Goal: Task Accomplishment & Management: Use online tool/utility

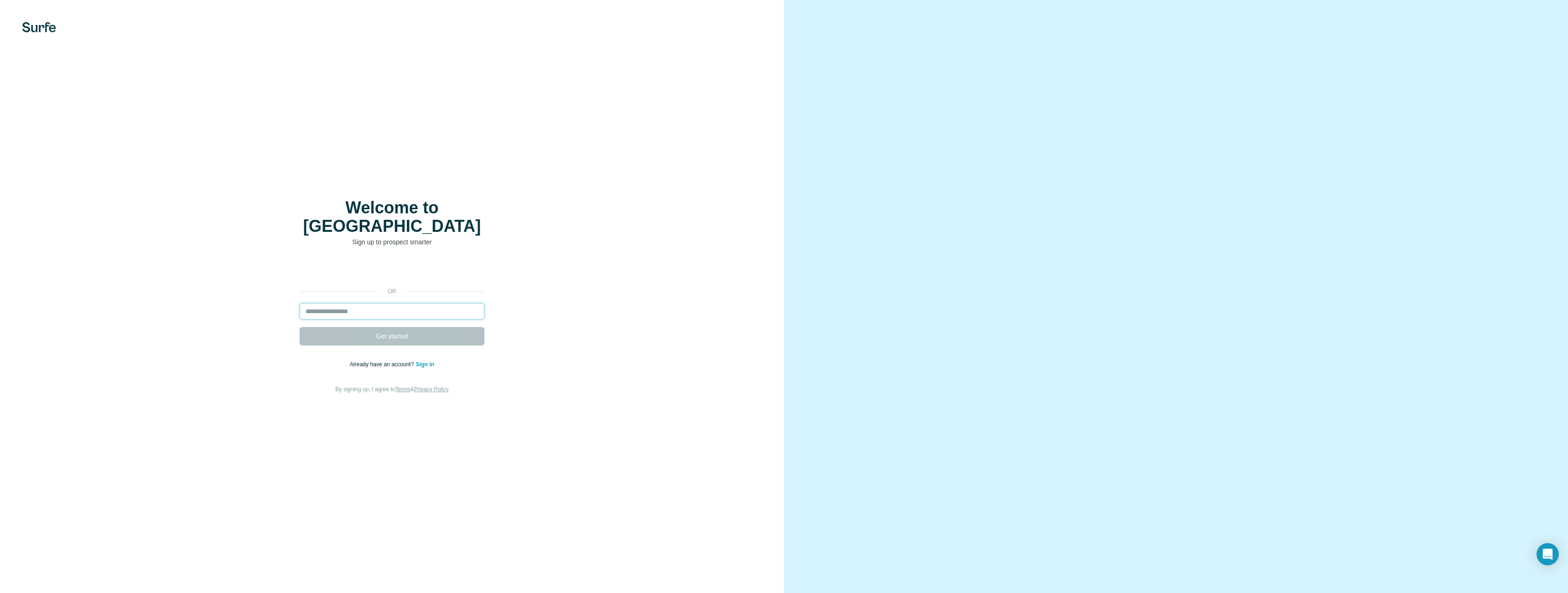
click at [398, 303] on input "email" at bounding box center [392, 311] width 185 height 16
type input "**********"
click at [390, 335] on button "Get started" at bounding box center [392, 336] width 185 height 18
click at [392, 331] on span "Get started" at bounding box center [391, 336] width 32 height 9
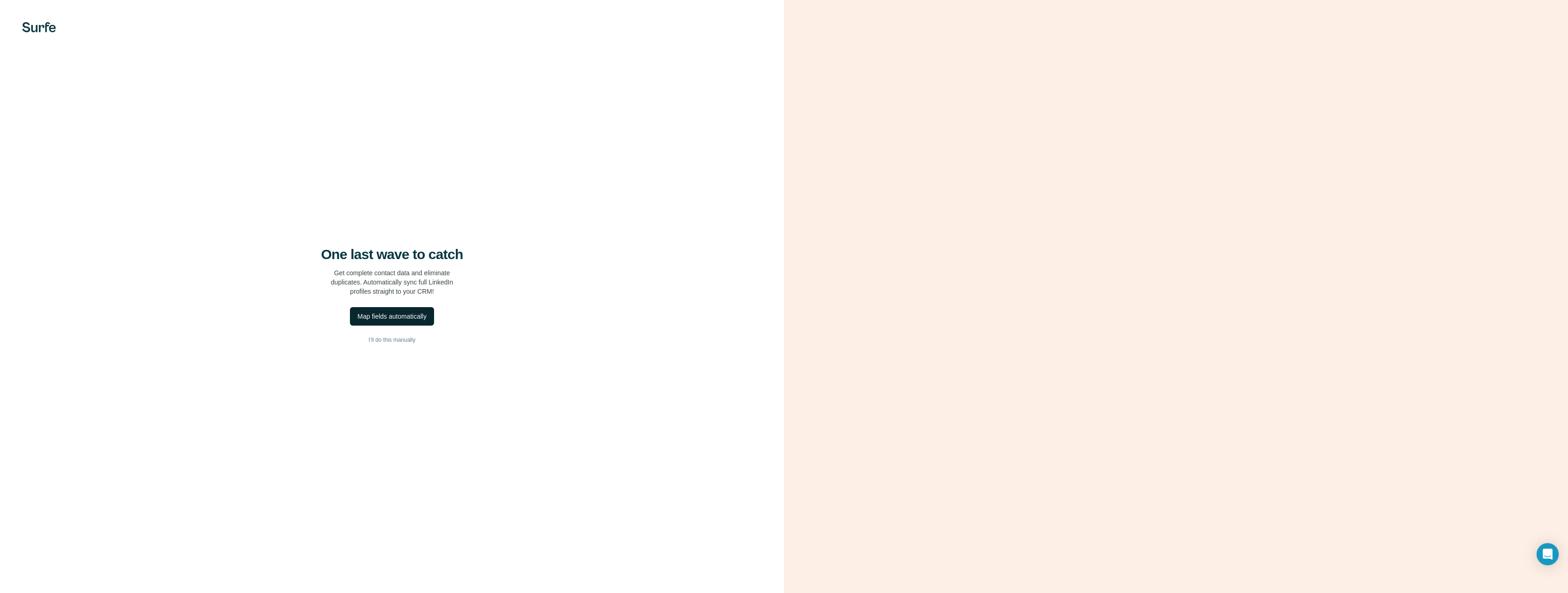
click at [408, 319] on div "Map fields automatically" at bounding box center [391, 316] width 69 height 9
click at [392, 340] on span "I’ll do this manually" at bounding box center [392, 340] width 47 height 8
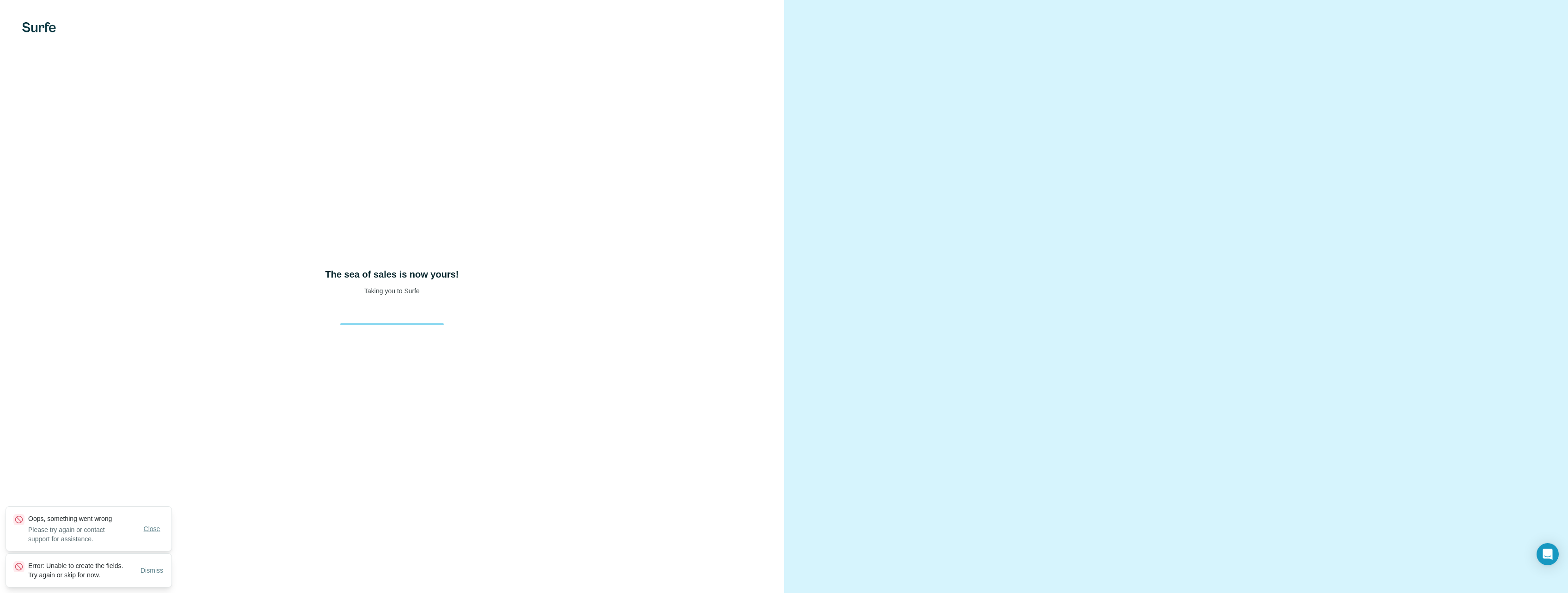
click at [146, 524] on span "Close" at bounding box center [152, 529] width 16 height 9
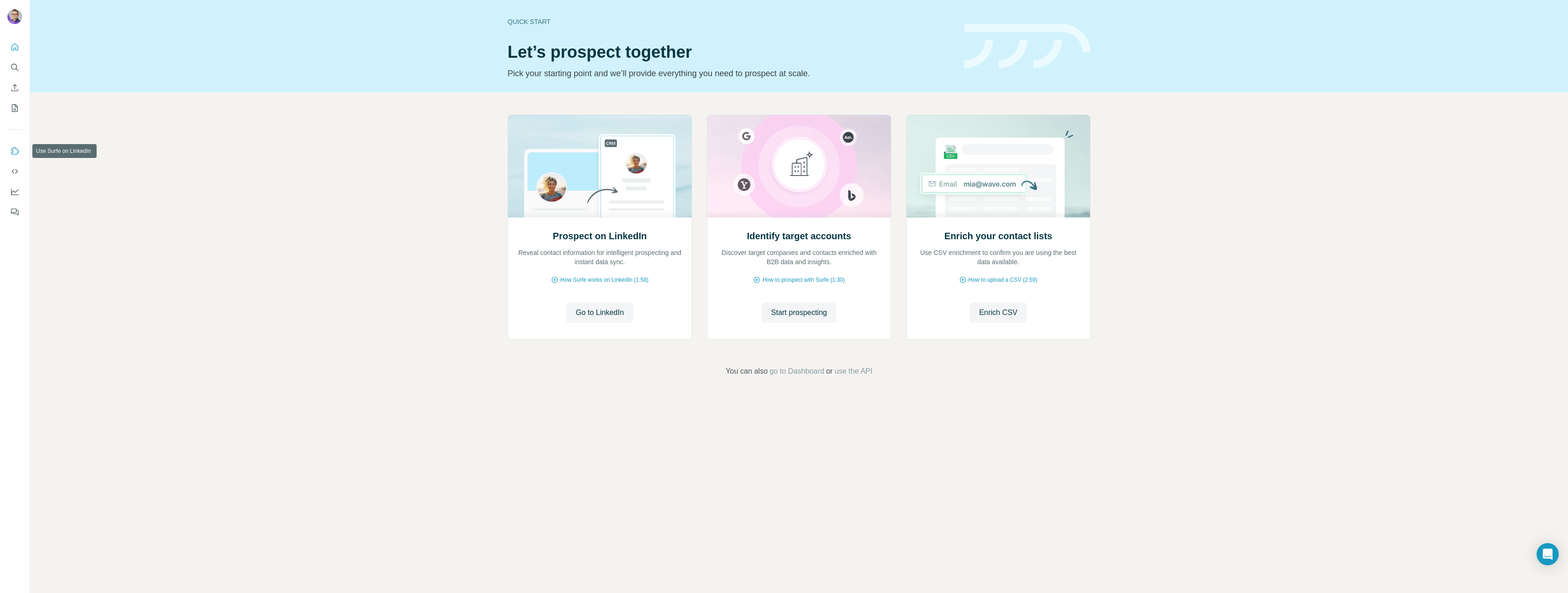
click at [17, 148] on icon "Use Surfe on LinkedIn" at bounding box center [14, 151] width 9 height 9
click at [19, 112] on button "My lists" at bounding box center [14, 108] width 14 height 16
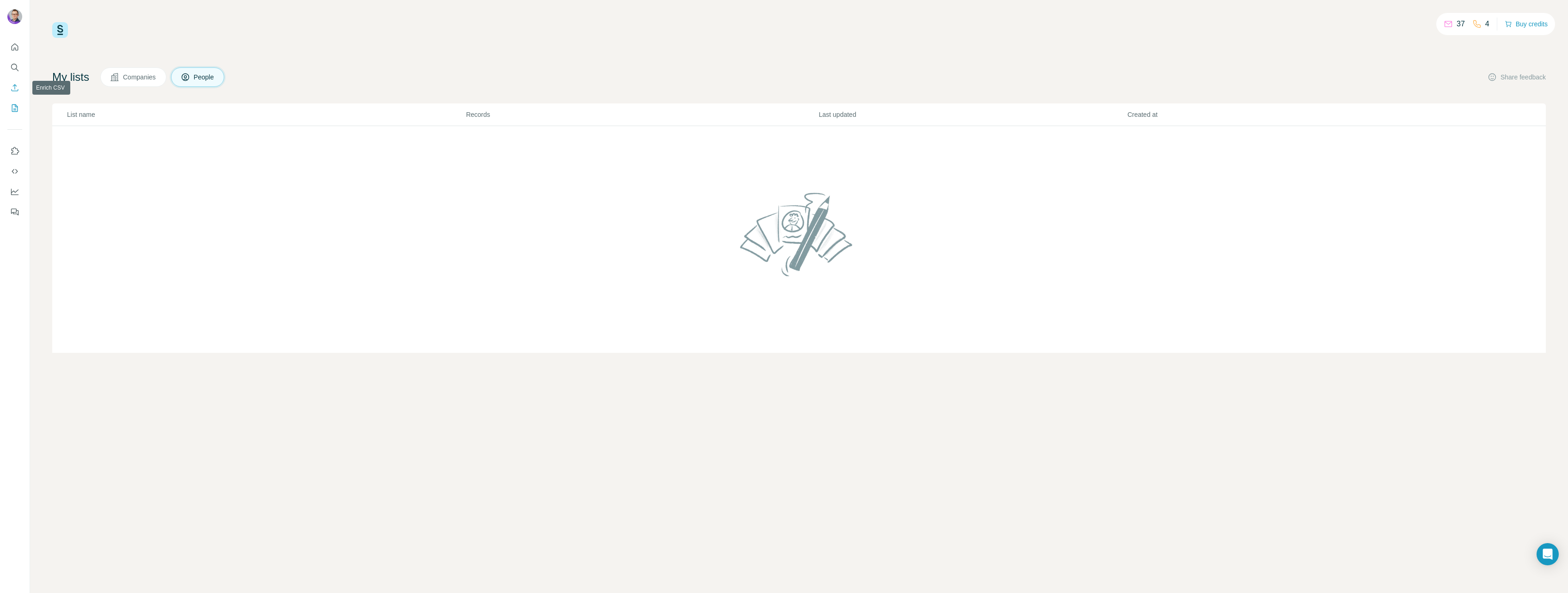
click at [9, 85] on button "Enrich CSV" at bounding box center [14, 88] width 14 height 16
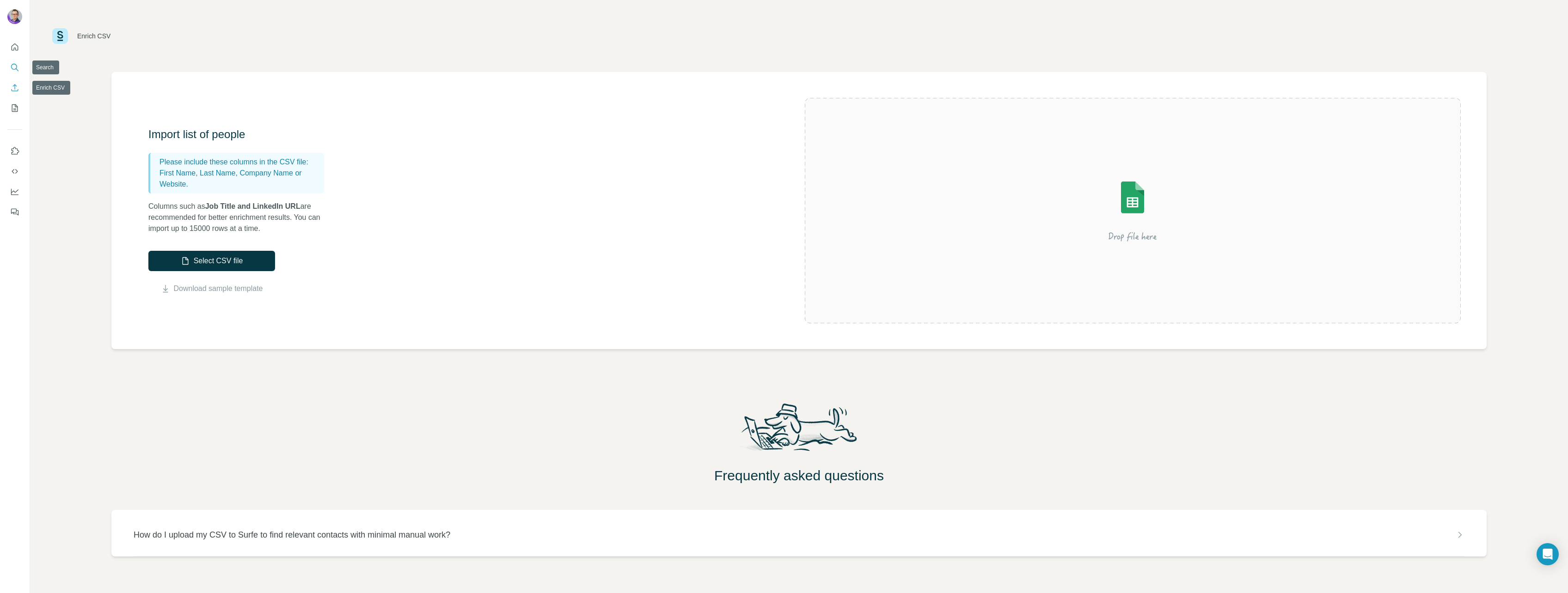
click at [23, 62] on div at bounding box center [14, 127] width 30 height 187
click at [15, 170] on icon "Use Surfe API" at bounding box center [14, 171] width 9 height 9
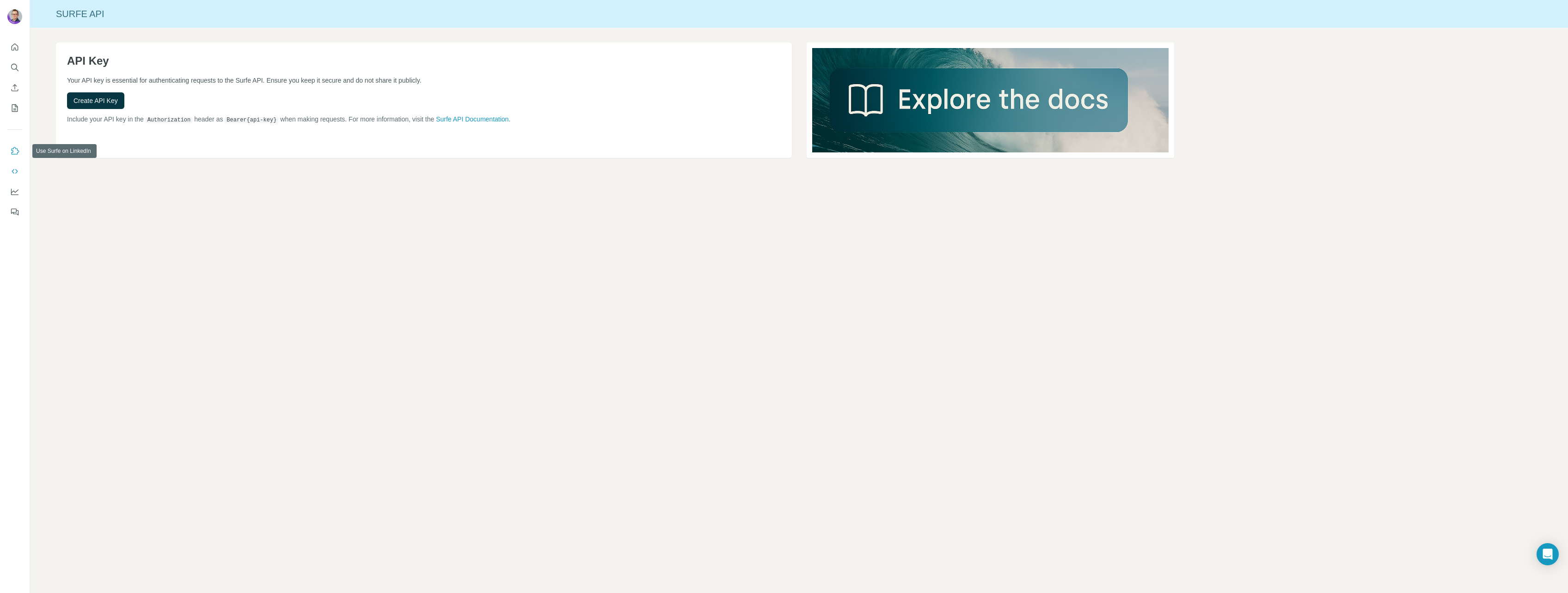
click at [9, 153] on button "Use Surfe on LinkedIn" at bounding box center [14, 151] width 14 height 16
click at [18, 192] on icon "Dashboard" at bounding box center [14, 192] width 9 height 9
click at [14, 46] on icon "Quick start" at bounding box center [14, 47] width 9 height 9
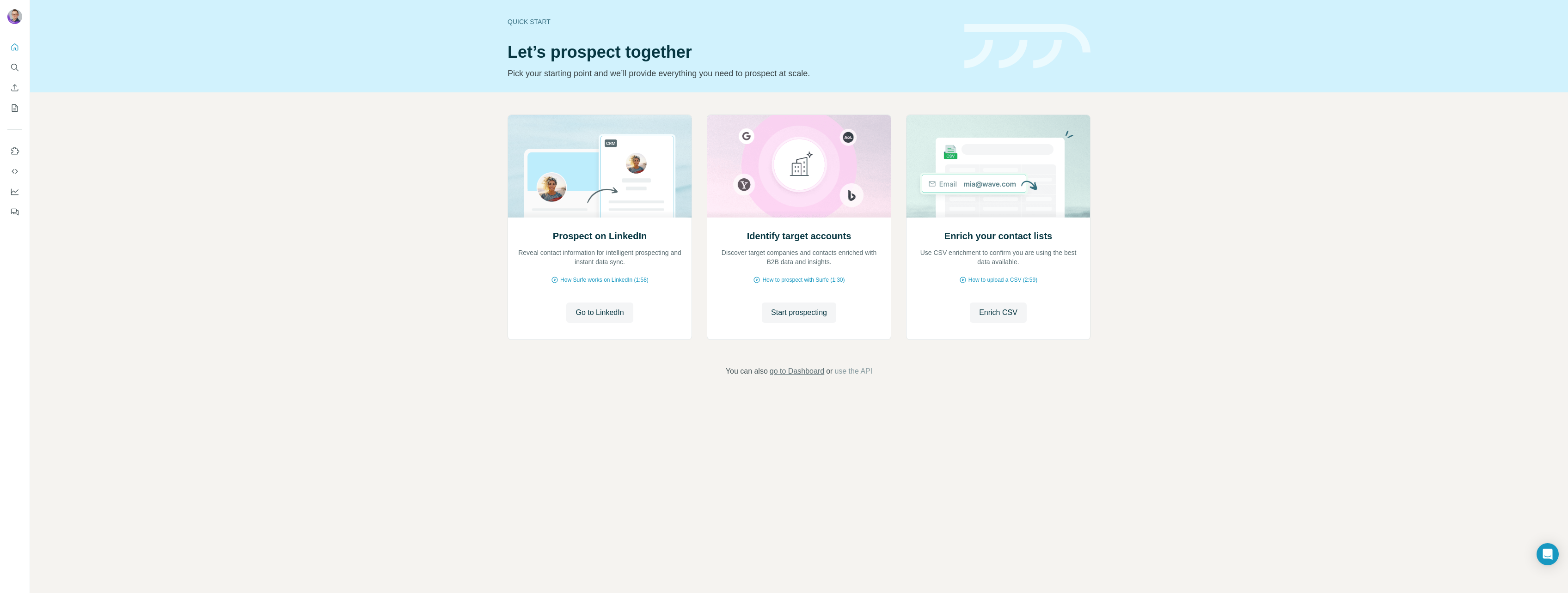
click at [797, 371] on span "go to Dashboard" at bounding box center [796, 371] width 54 height 11
